Goal: Download file/media

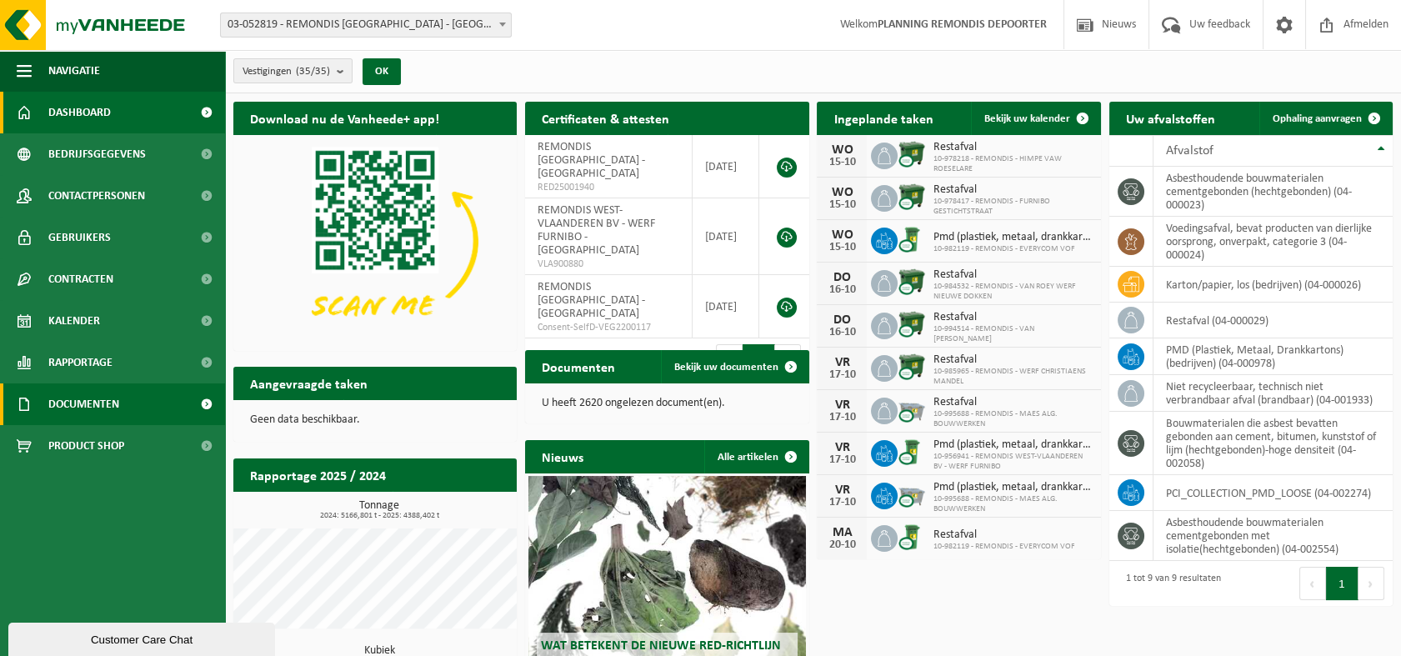
click at [63, 393] on span "Documenten" at bounding box center [83, 404] width 71 height 42
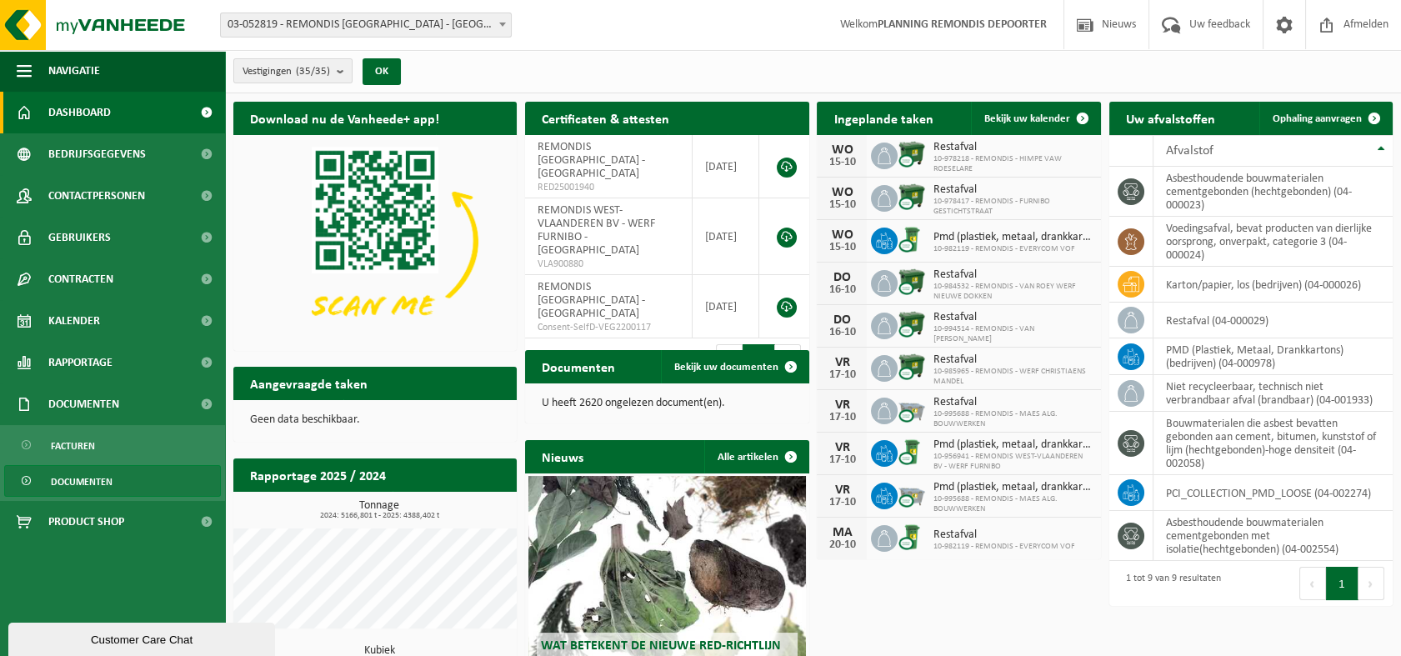
click at [73, 480] on span "Documenten" at bounding box center [82, 482] width 62 height 32
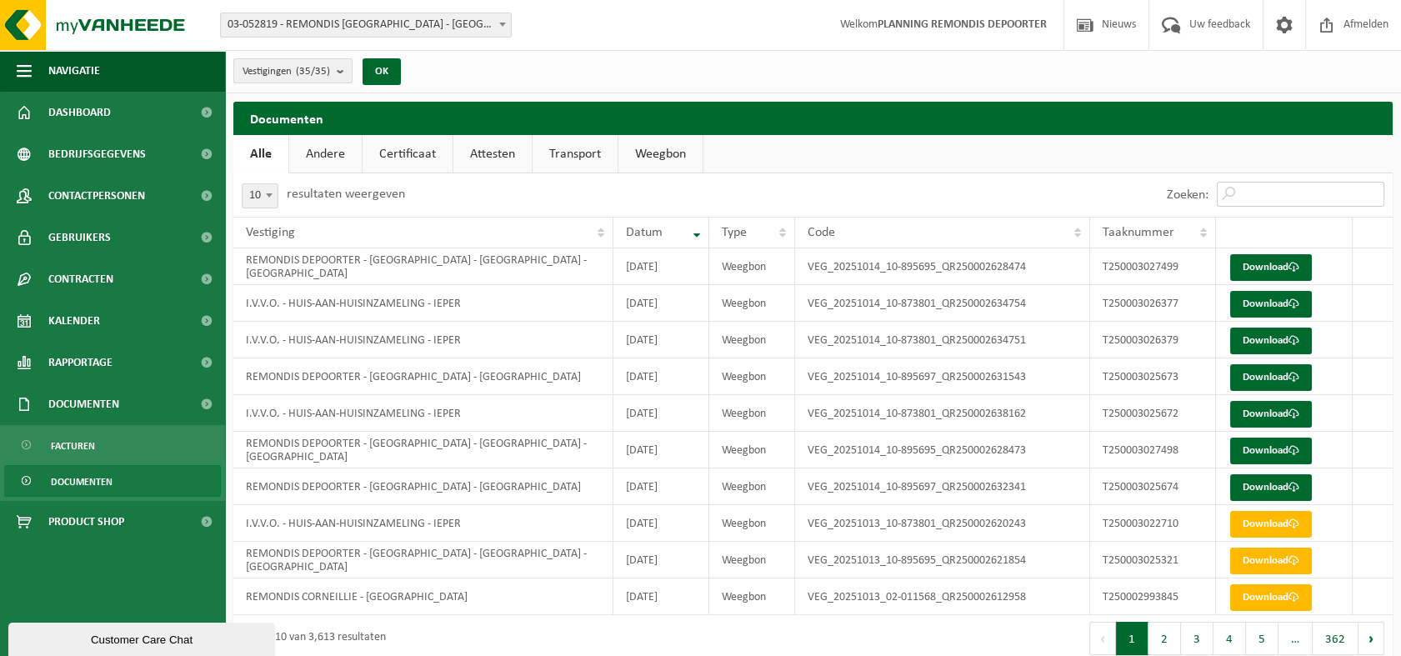
click at [1262, 192] on input "Zoeken:" at bounding box center [1300, 194] width 167 height 25
paste input "T250003027499"
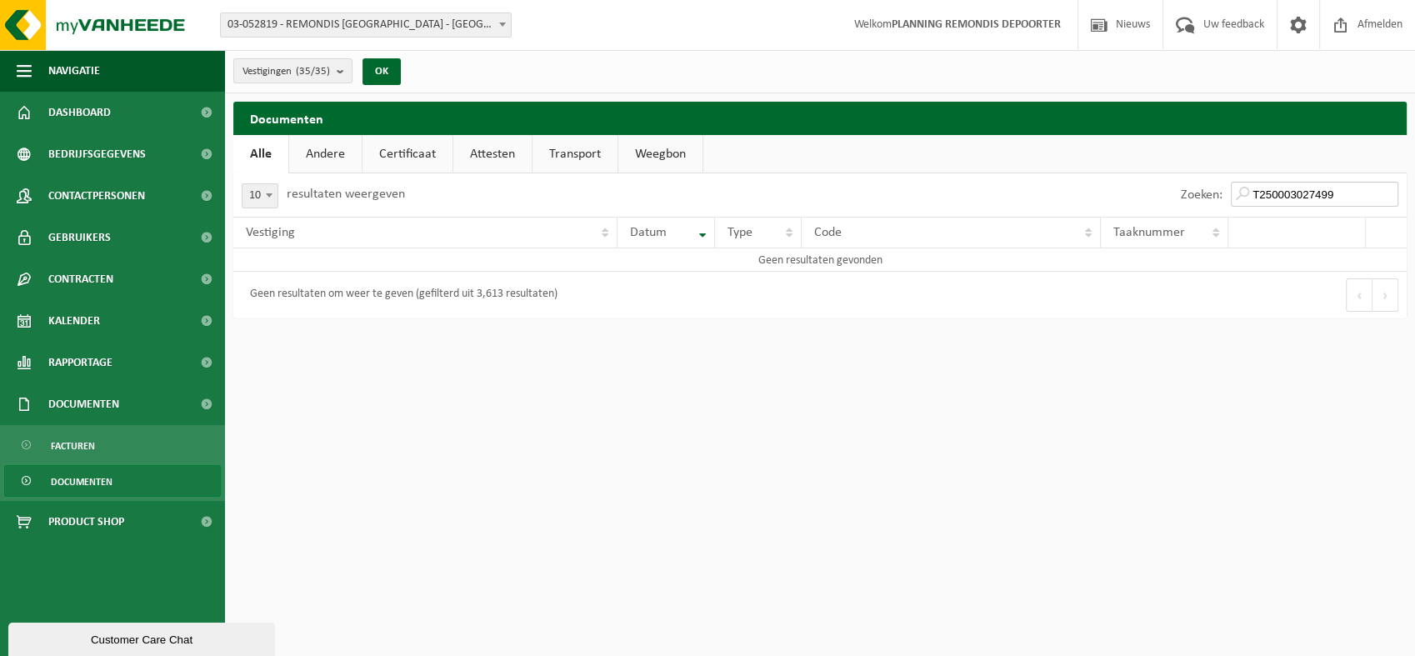
click at [1349, 194] on input "T250003027499" at bounding box center [1314, 194] width 167 height 25
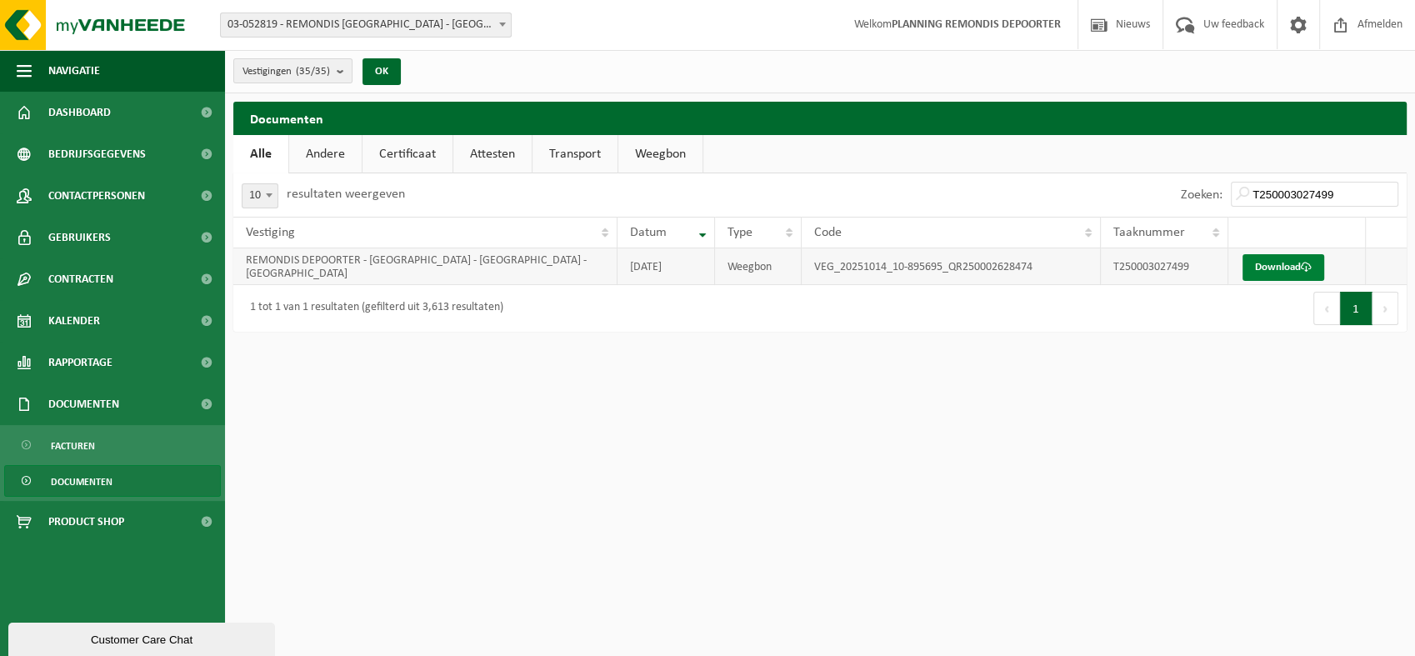
click at [1279, 266] on link "Download" at bounding box center [1283, 267] width 82 height 27
click at [1273, 265] on link "Download" at bounding box center [1283, 267] width 82 height 27
drag, startPoint x: 1341, startPoint y: 192, endPoint x: 1137, endPoint y: 170, distance: 205.3
click at [1133, 173] on div "Zoeken: T250003027499" at bounding box center [1113, 194] width 587 height 43
paste input "8"
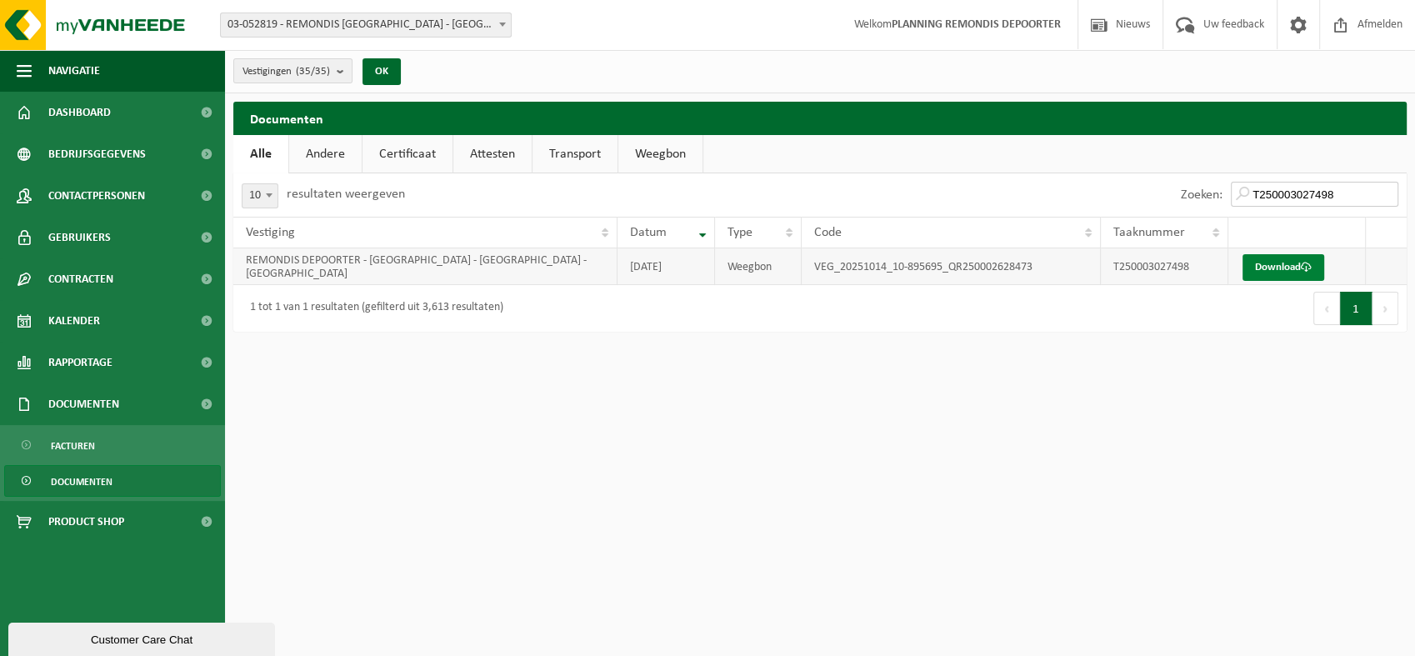
type input "T250003027498"
click at [1274, 266] on link "Download" at bounding box center [1283, 267] width 82 height 27
